Goal: Communication & Community: Answer question/provide support

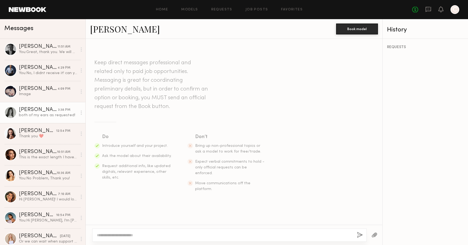
scroll to position [591, 0]
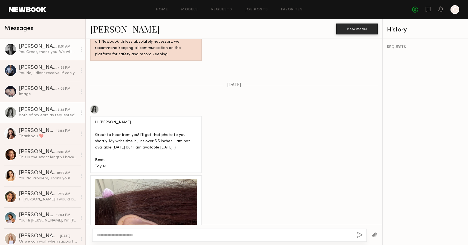
click at [54, 55] on link "[PERSON_NAME] 11:51 AM You: Great, thank you. We will get back to you later [DA…" at bounding box center [42, 49] width 85 height 21
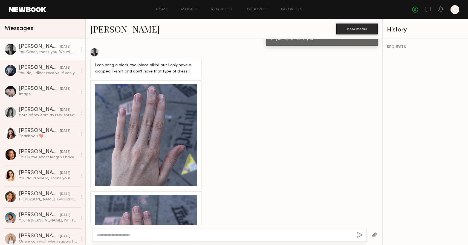
scroll to position [1230, 0]
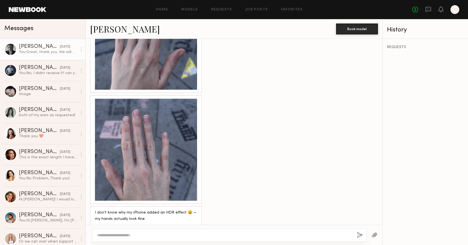
click at [148, 235] on textarea at bounding box center [225, 235] width 256 height 5
type textarea "**********"
click at [360, 236] on button "button" at bounding box center [360, 235] width 6 height 7
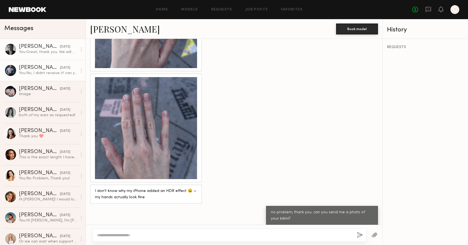
click at [39, 70] on div "[PERSON_NAME]" at bounding box center [39, 67] width 41 height 5
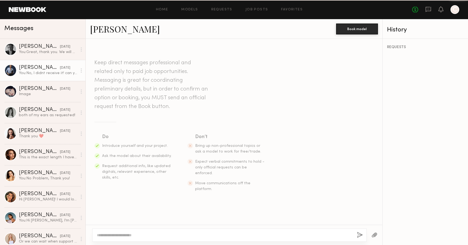
scroll to position [646, 0]
